Goal: Communication & Community: Participate in discussion

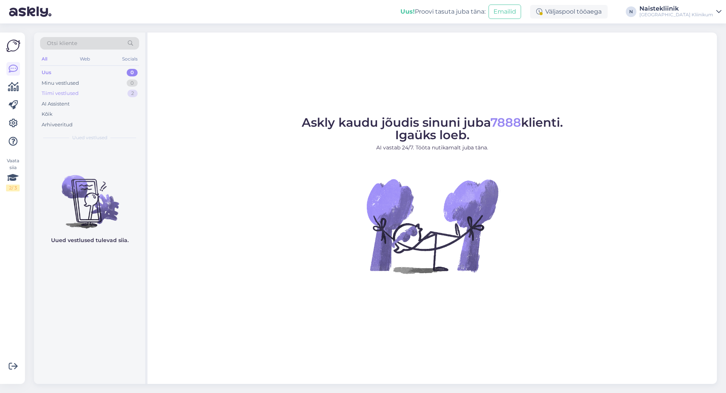
click at [74, 93] on div "Tiimi vestlused" at bounding box center [60, 94] width 37 height 8
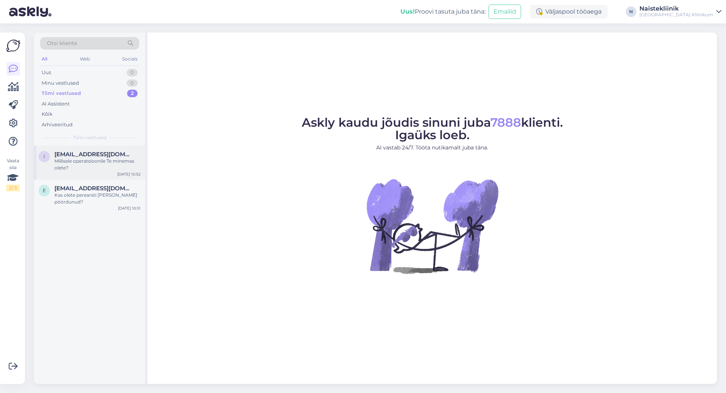
click at [100, 160] on div "Millisele operatsioonile Te minemas olete?" at bounding box center [97, 165] width 86 height 14
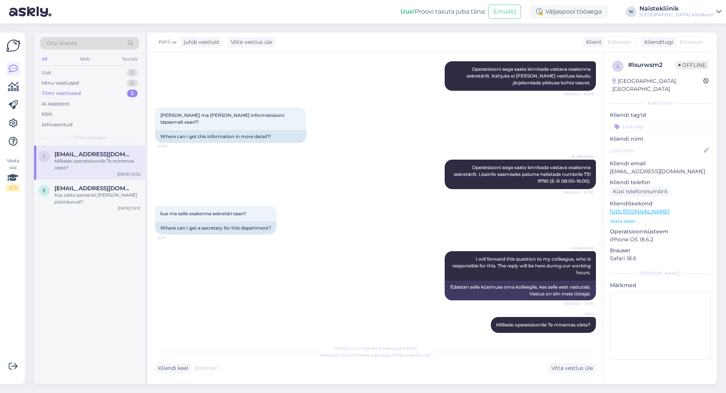
scroll to position [190, 0]
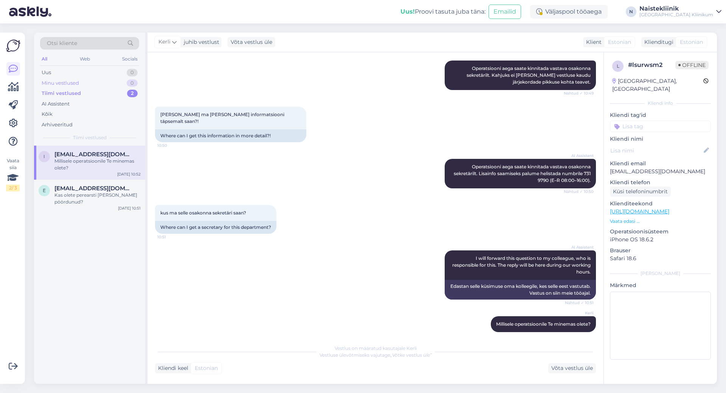
click at [53, 81] on div "Minu vestlused" at bounding box center [60, 83] width 37 height 8
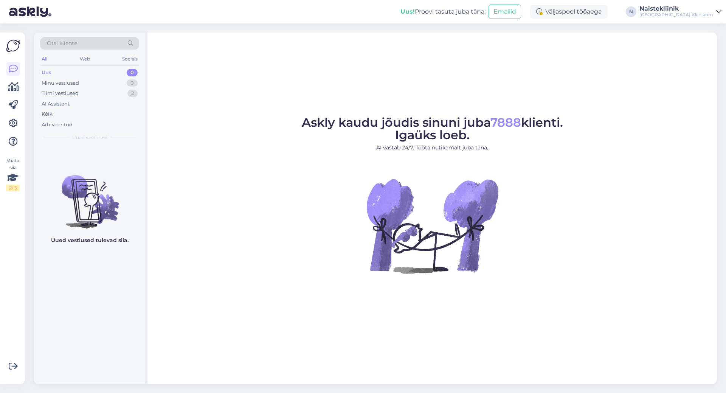
click at [228, 240] on figure "Askly kaudu jõudis sinuni juba 7888 klienti. Igaüks loeb. AI vastab 24/7. Tööta…" at bounding box center [432, 204] width 556 height 177
